Goal: Find specific fact: Find specific fact

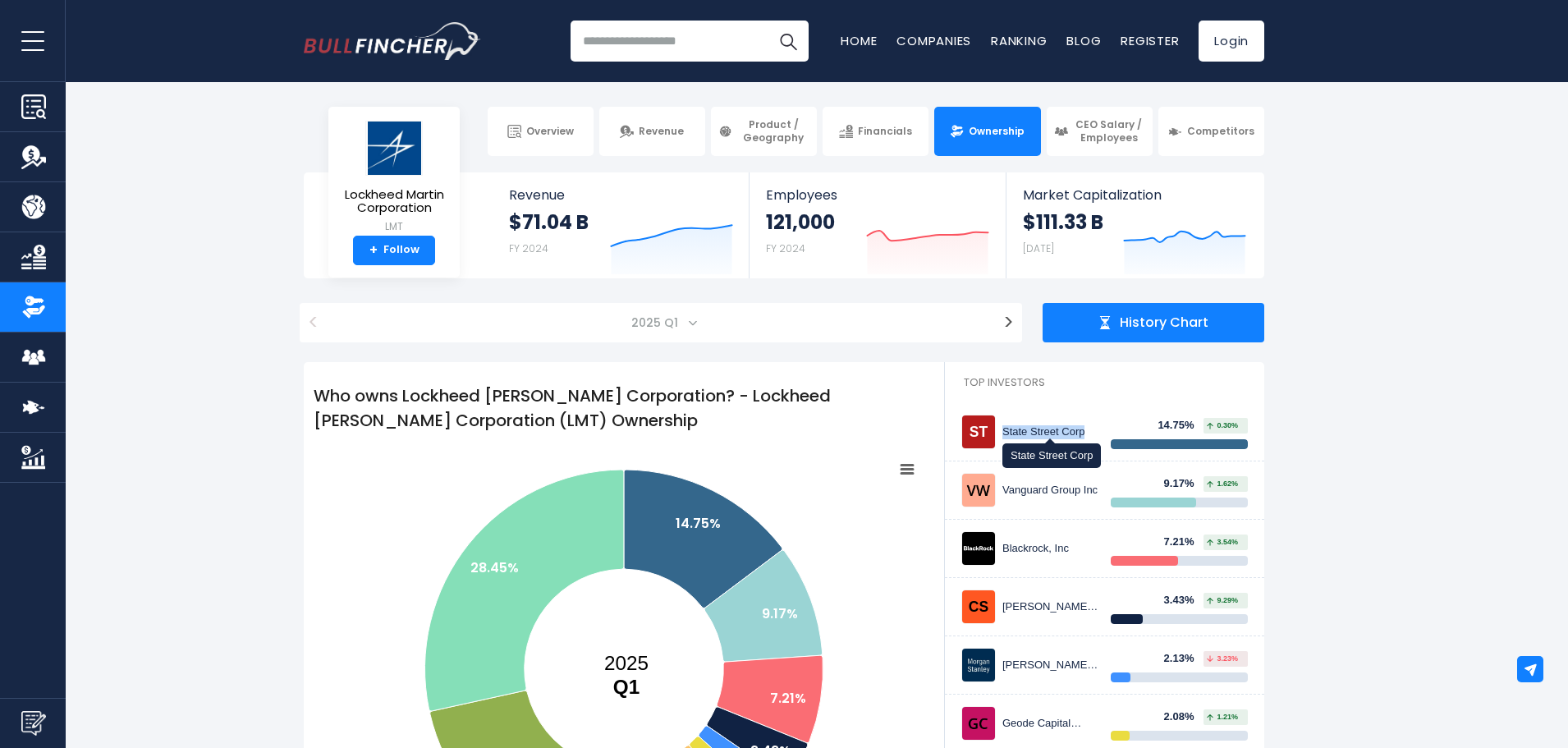
drag, startPoint x: 1086, startPoint y: 435, endPoint x: 1005, endPoint y: 432, distance: 81.1
click at [1005, 432] on div "State Street Corp" at bounding box center [1051, 432] width 96 height 14
copy div "State Street Corp"
drag, startPoint x: 1005, startPoint y: 492, endPoint x: 1085, endPoint y: 492, distance: 80.0
click at [1085, 492] on div "Vanguard Group Inc" at bounding box center [1051, 491] width 96 height 14
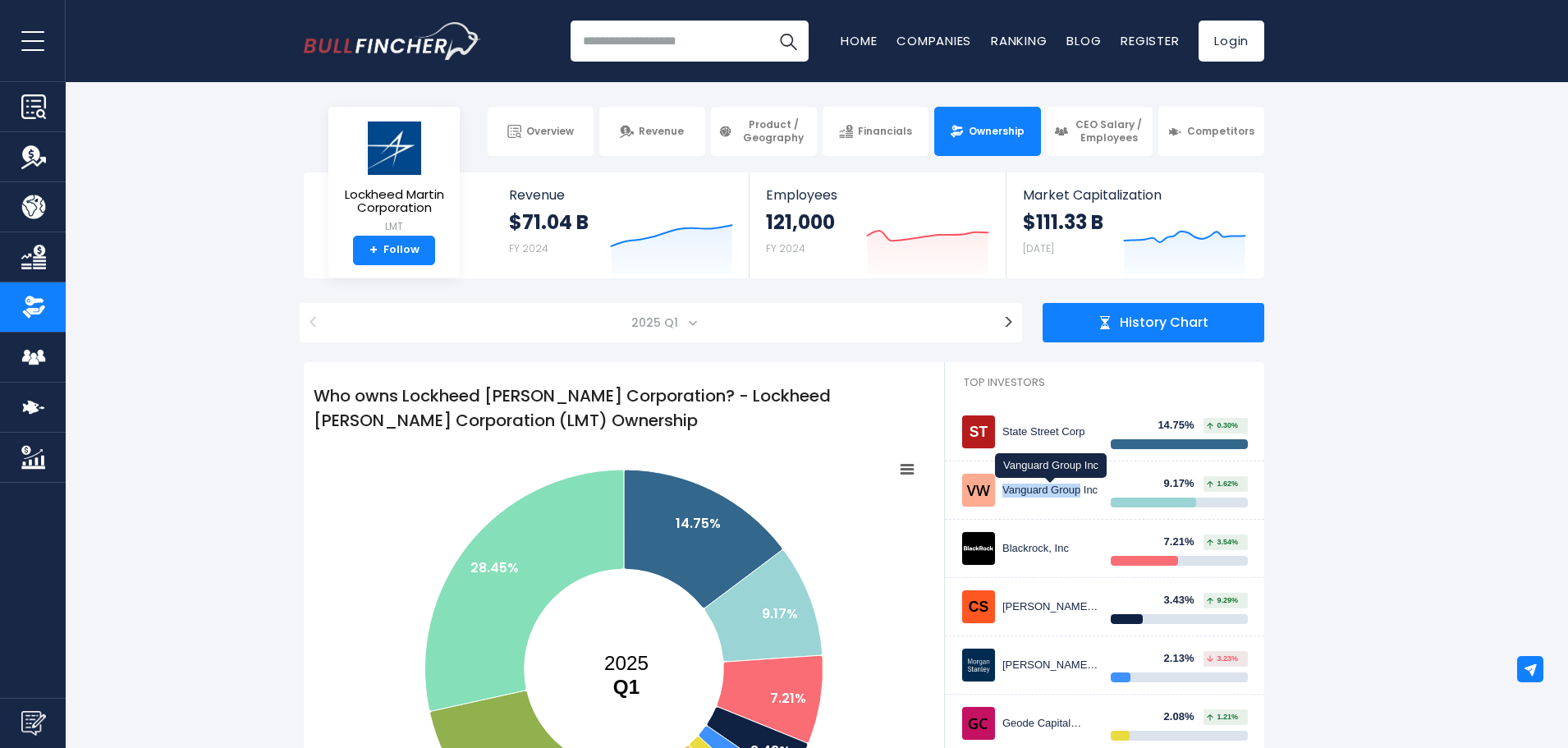
copy div "Vanguard Group"
drag, startPoint x: 1004, startPoint y: 550, endPoint x: 1070, endPoint y: 553, distance: 66.1
click at [1070, 553] on div "Blackrock, Inc" at bounding box center [1051, 549] width 96 height 14
copy div "Blackrock, Inc"
drag, startPoint x: 1013, startPoint y: 613, endPoint x: 1052, endPoint y: 571, distance: 57.3
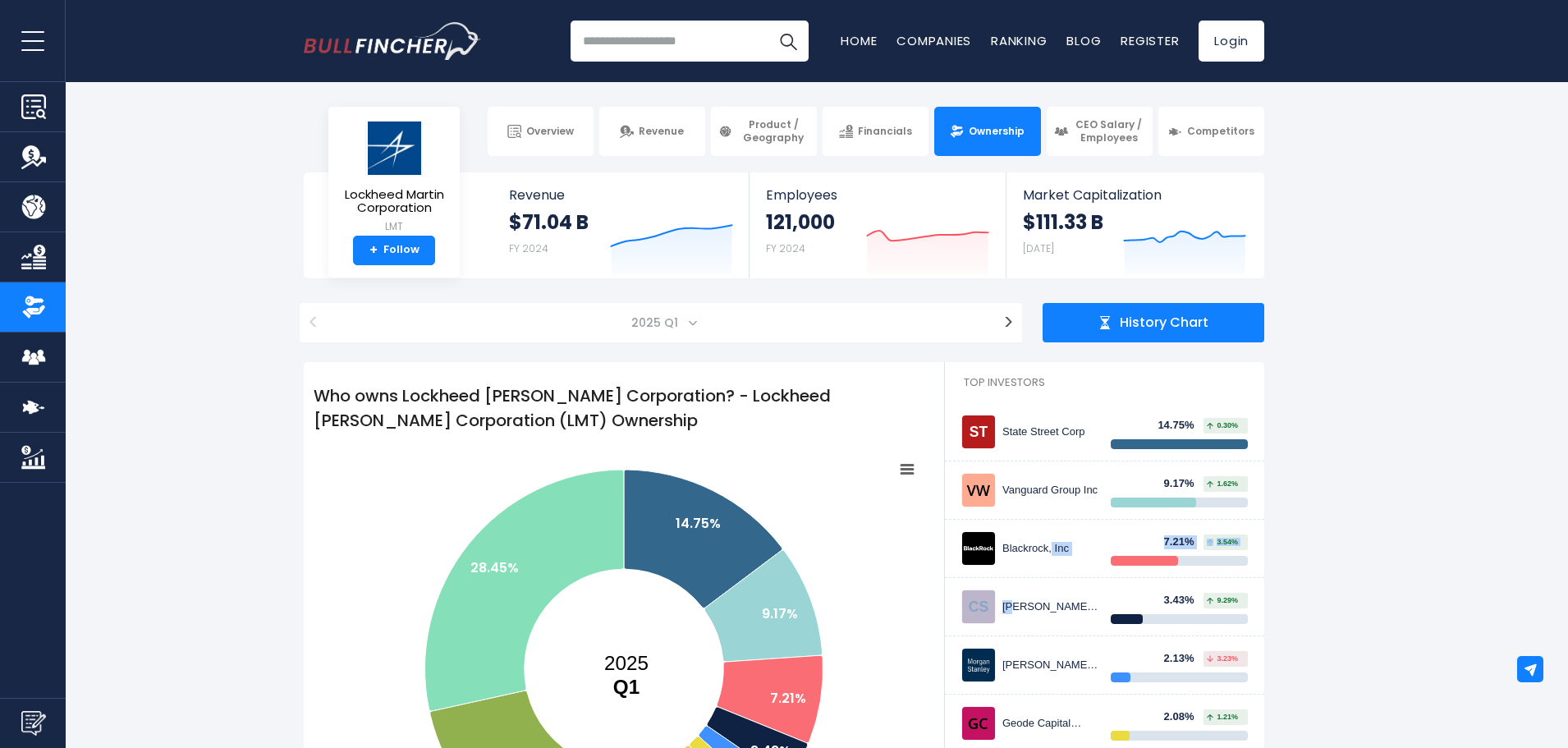
click at [1052, 571] on div "State Street Corp 14.75% 0.30% Vanguard Group Inc 9.17% 7.21%" at bounding box center [1105, 665] width 319 height 523
click at [1021, 602] on div "[PERSON_NAME] [PERSON_NAME] Investment Management Inc" at bounding box center [1051, 607] width 96 height 14
click at [1062, 609] on div "[PERSON_NAME] [PERSON_NAME] Investment Management Inc" at bounding box center [1051, 607] width 96 height 14
click at [984, 613] on img at bounding box center [978, 607] width 33 height 33
drag, startPoint x: 1004, startPoint y: 608, endPoint x: 1081, endPoint y: 607, distance: 77.0
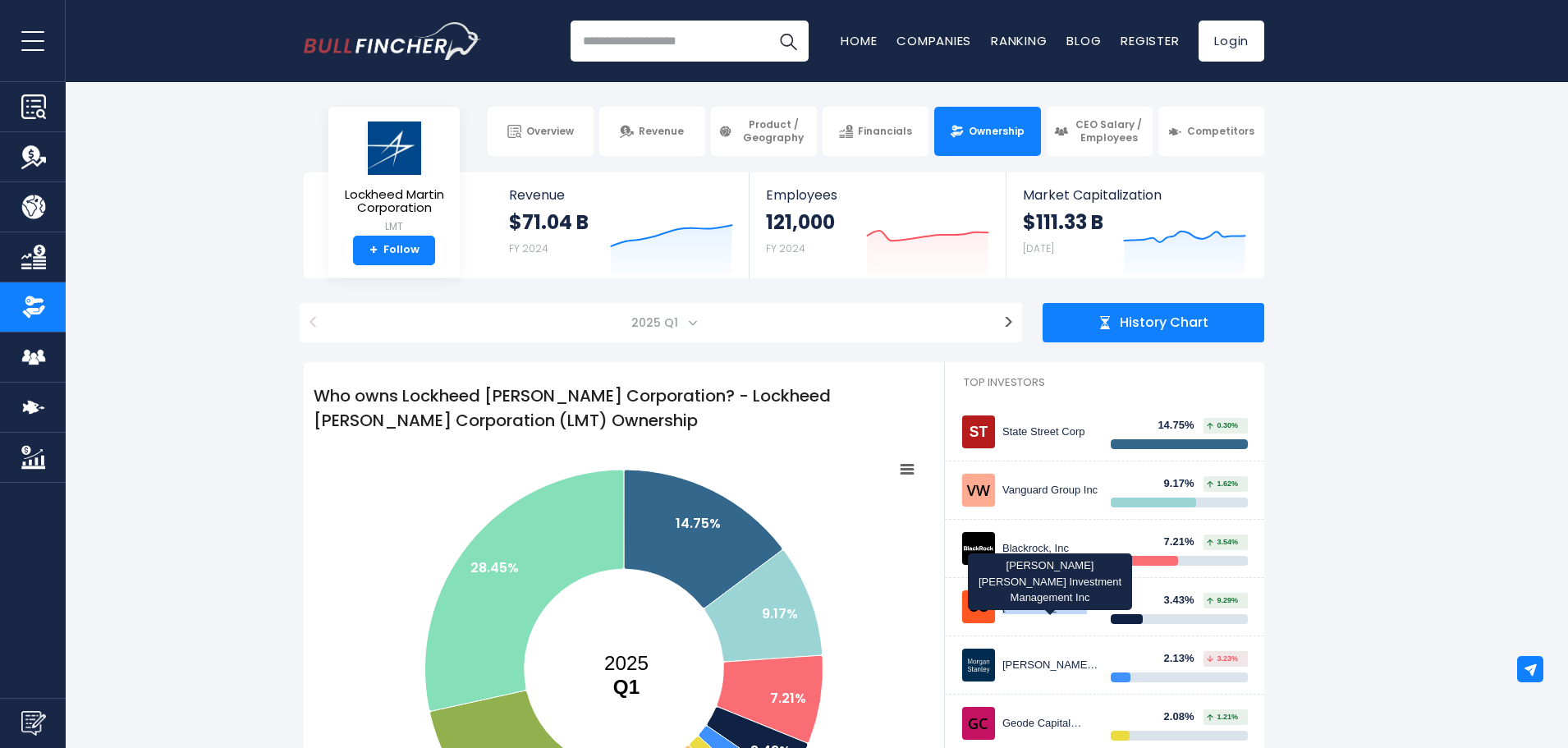
click at [1081, 607] on div "[PERSON_NAME] [PERSON_NAME] Investment Management Inc" at bounding box center [1051, 607] width 96 height 14
copy div "[PERSON_NAME] [PERSON_NAME]"
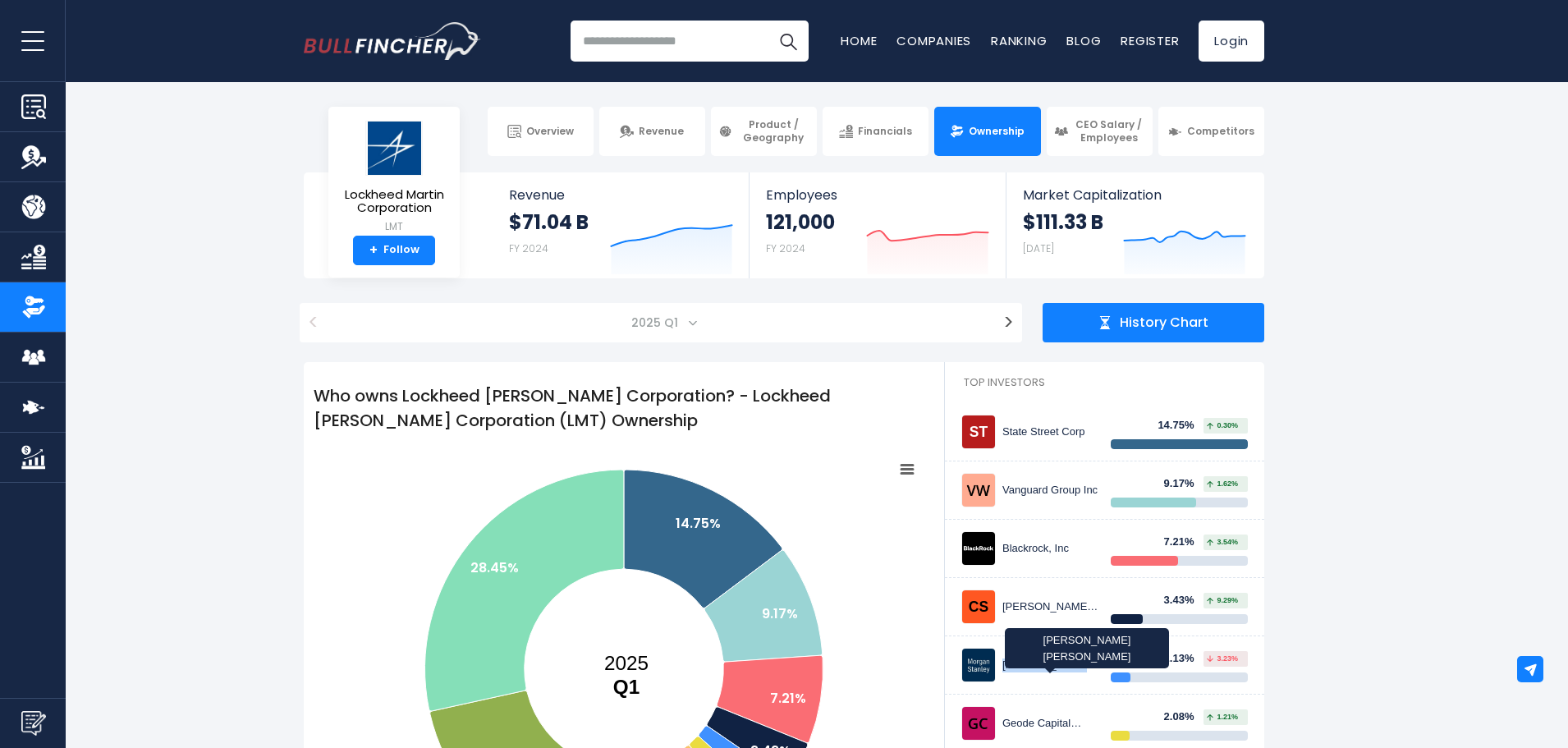
drag, startPoint x: 1005, startPoint y: 664, endPoint x: 1079, endPoint y: 669, distance: 74.2
click at [1079, 669] on div "[PERSON_NAME] [PERSON_NAME]" at bounding box center [1051, 666] width 96 height 14
copy div "[PERSON_NAME] [PERSON_NAME]"
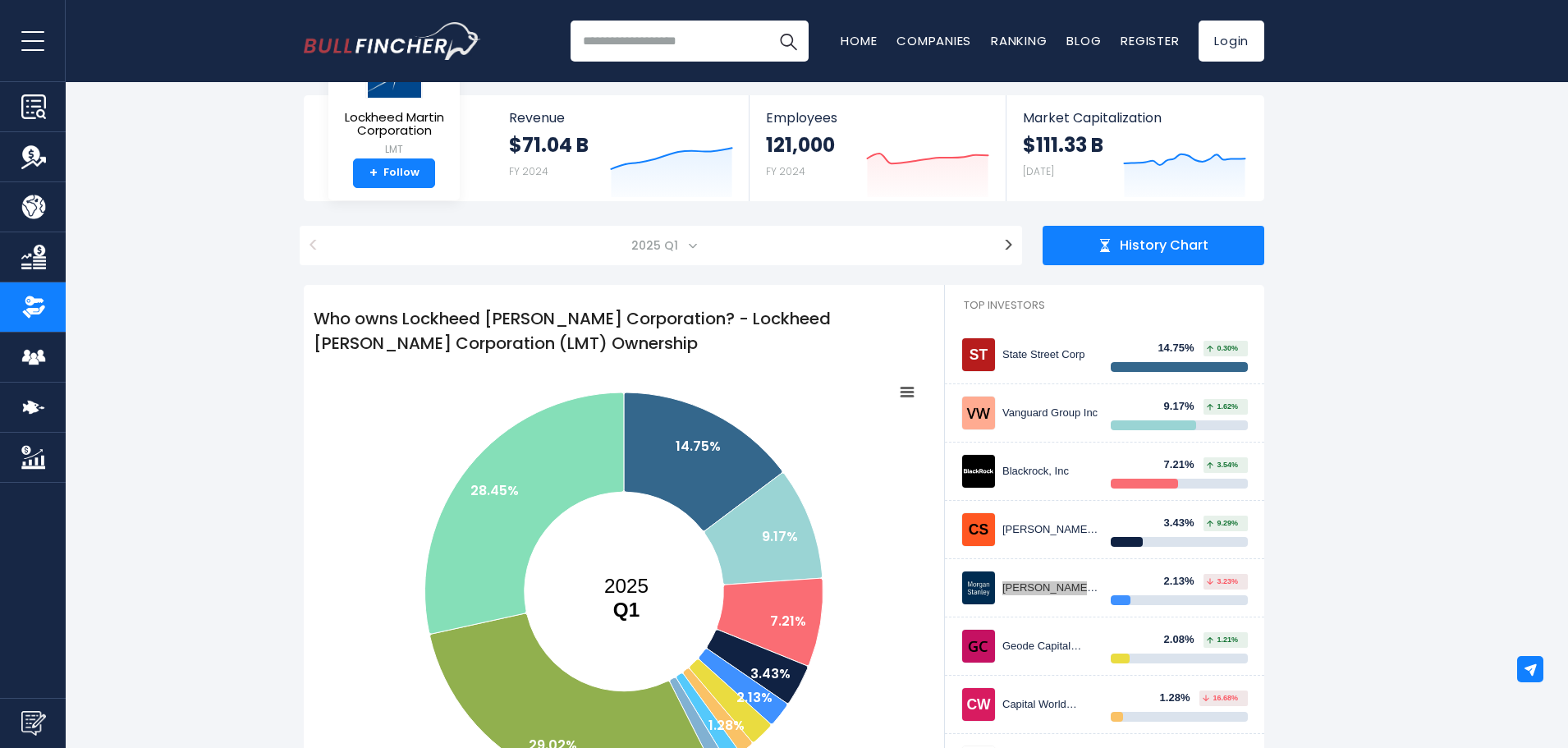
scroll to position [328, 0]
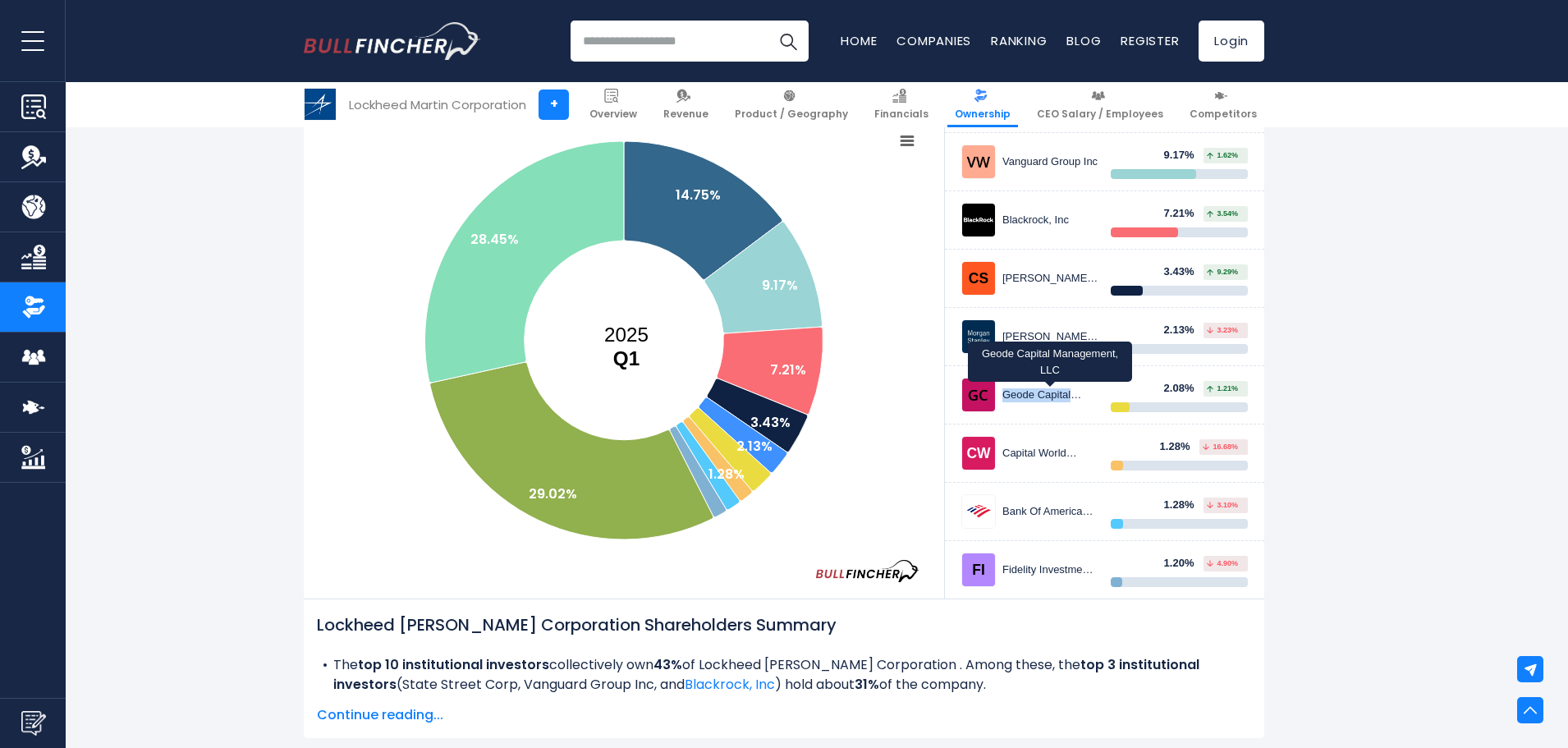
drag, startPoint x: 1005, startPoint y: 395, endPoint x: 1074, endPoint y: 399, distance: 69.1
click at [1074, 399] on div "Geode Capital Management, LLC" at bounding box center [1051, 395] width 96 height 14
copy div "Geode Capital"
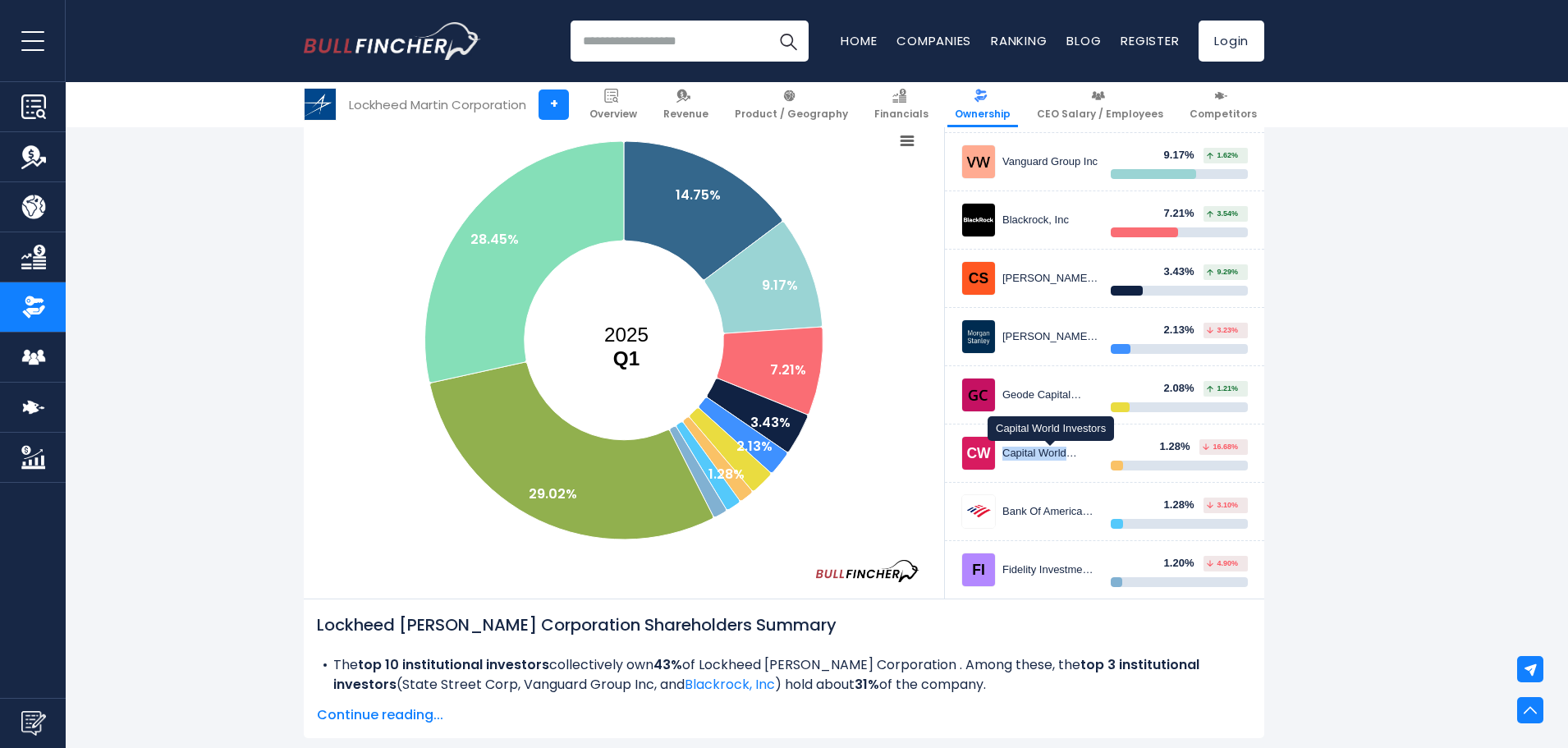
drag, startPoint x: 1004, startPoint y: 453, endPoint x: 1073, endPoint y: 454, distance: 69.0
click at [1073, 454] on div "Capital World Investors" at bounding box center [1051, 454] width 96 height 14
copy div "Capital World"
drag, startPoint x: 1004, startPoint y: 571, endPoint x: 1039, endPoint y: 573, distance: 35.1
click at [1039, 573] on div "Fidelity Investments (FMR)" at bounding box center [1051, 570] width 96 height 14
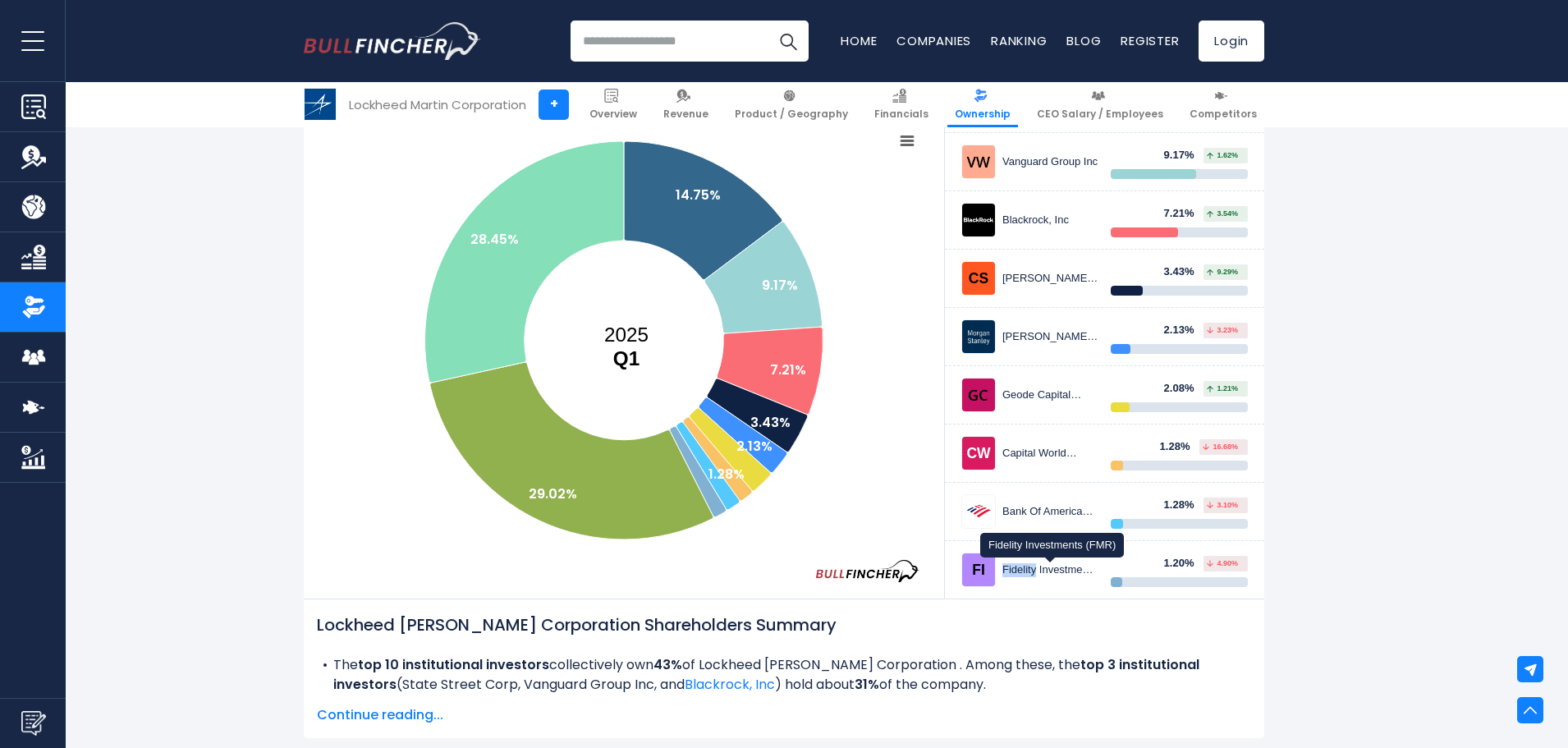
copy div "Fidelity"
